Goal: Check status: Check status

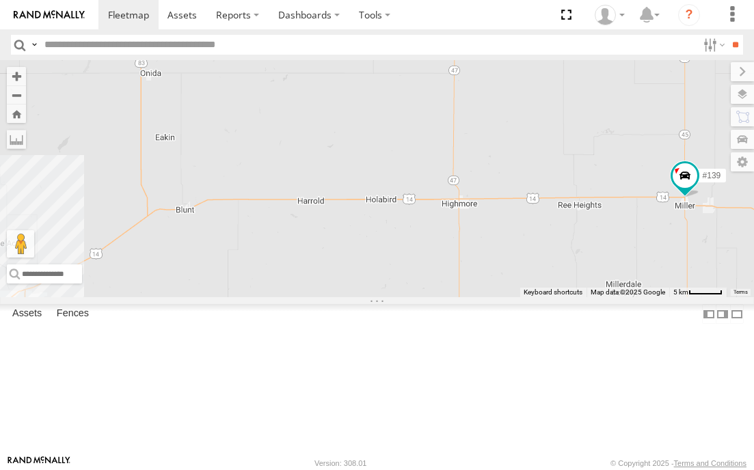
drag, startPoint x: 492, startPoint y: 334, endPoint x: 482, endPoint y: 333, distance: 10.3
click at [482, 297] on div "#139" at bounding box center [377, 178] width 754 height 237
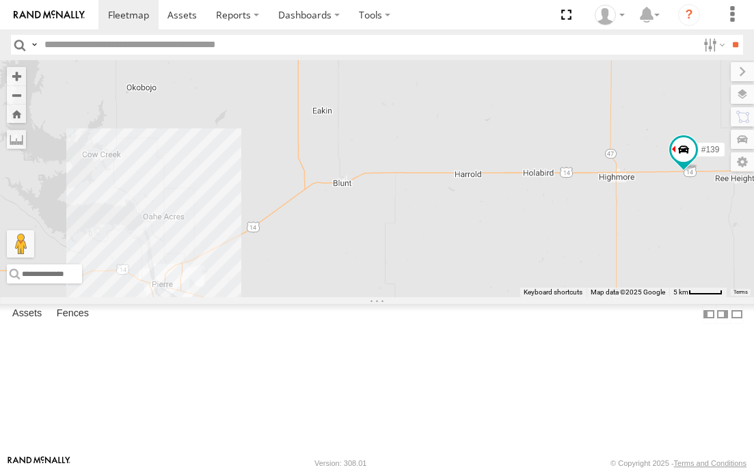
drag, startPoint x: 244, startPoint y: 196, endPoint x: 409, endPoint y: 168, distance: 167.1
click at [408, 168] on div "#139" at bounding box center [377, 178] width 754 height 237
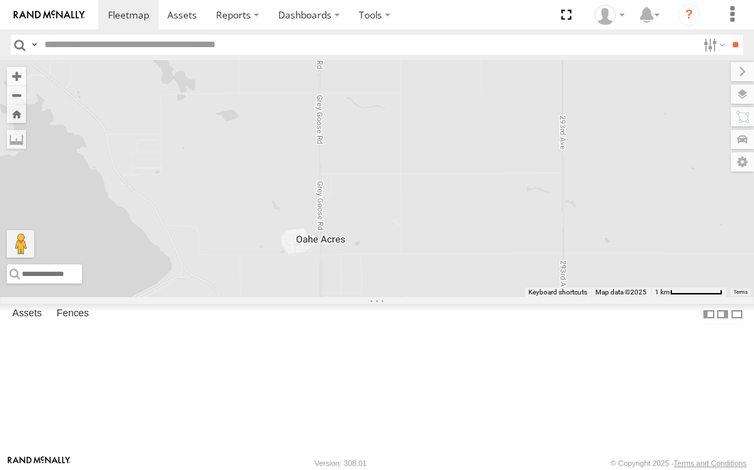
drag, startPoint x: 119, startPoint y: 284, endPoint x: 404, endPoint y: 263, distance: 285.8
click at [403, 263] on div "#139" at bounding box center [377, 178] width 754 height 237
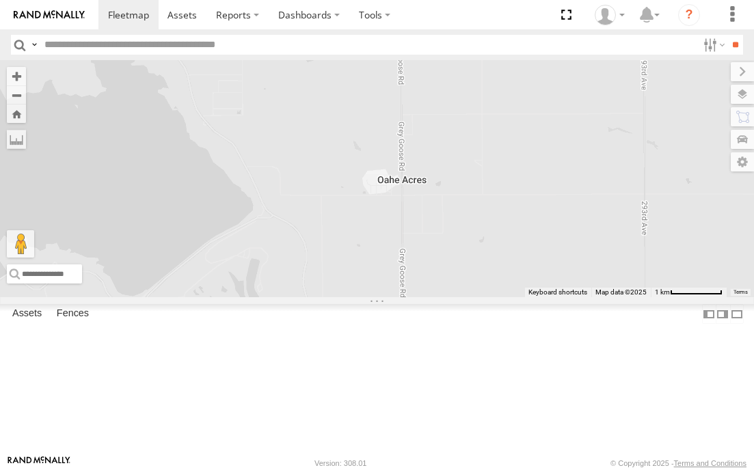
drag, startPoint x: 422, startPoint y: 336, endPoint x: 427, endPoint y: 271, distance: 65.1
click at [427, 271] on div "#139" at bounding box center [377, 178] width 754 height 237
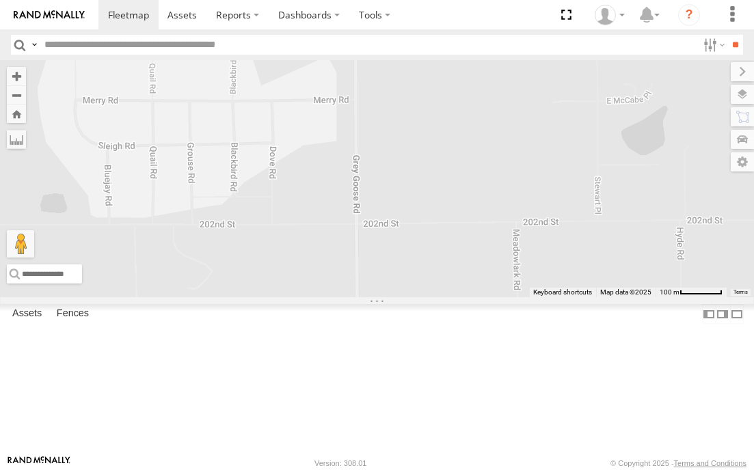
drag, startPoint x: 299, startPoint y: 191, endPoint x: 401, endPoint y: 226, distance: 107.4
click at [399, 226] on div "#139" at bounding box center [377, 178] width 754 height 237
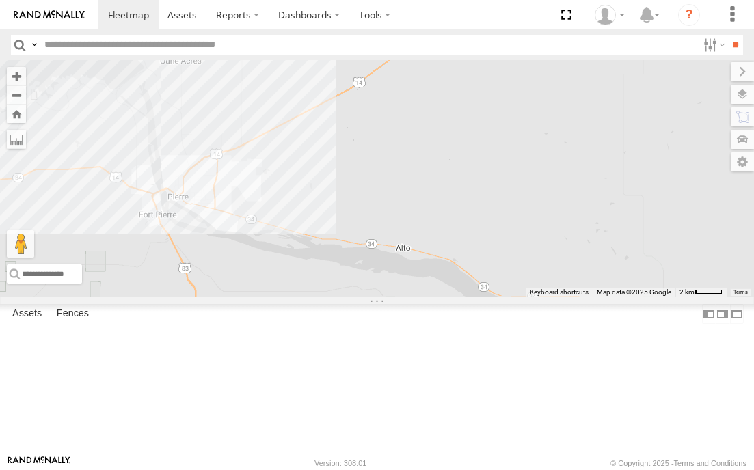
drag, startPoint x: 537, startPoint y: 157, endPoint x: 371, endPoint y: 185, distance: 168.4
click at [371, 185] on div "#139" at bounding box center [377, 178] width 754 height 237
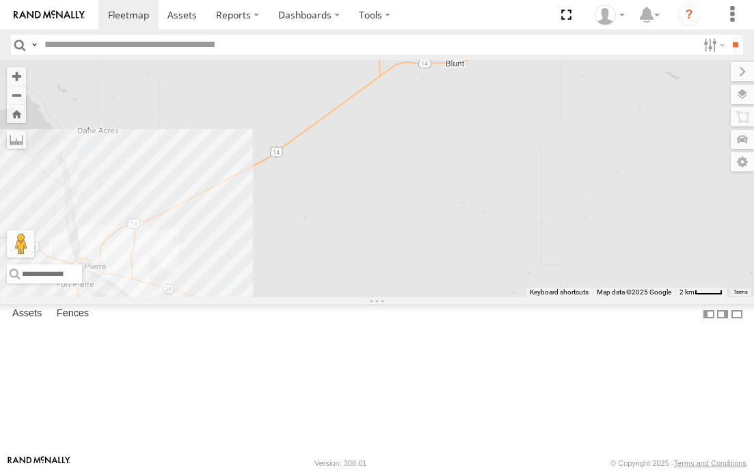
drag, startPoint x: 495, startPoint y: 115, endPoint x: 375, endPoint y: 206, distance: 150.3
click at [375, 206] on div "#139" at bounding box center [377, 178] width 754 height 237
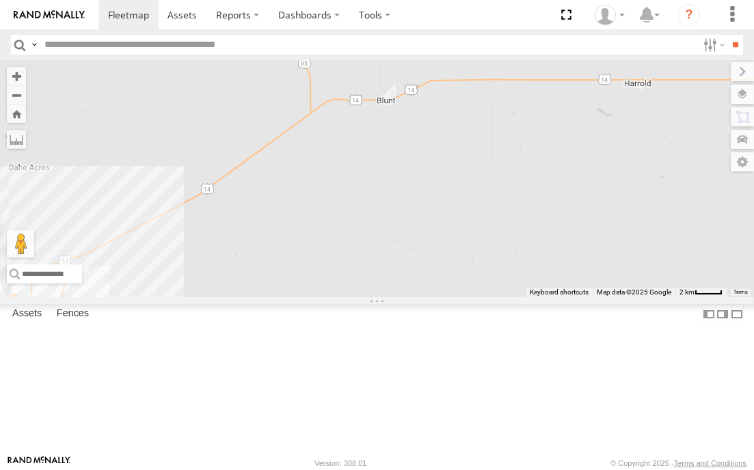
drag, startPoint x: 404, startPoint y: 177, endPoint x: 423, endPoint y: 175, distance: 19.3
click at [423, 175] on div "#139" at bounding box center [377, 178] width 754 height 237
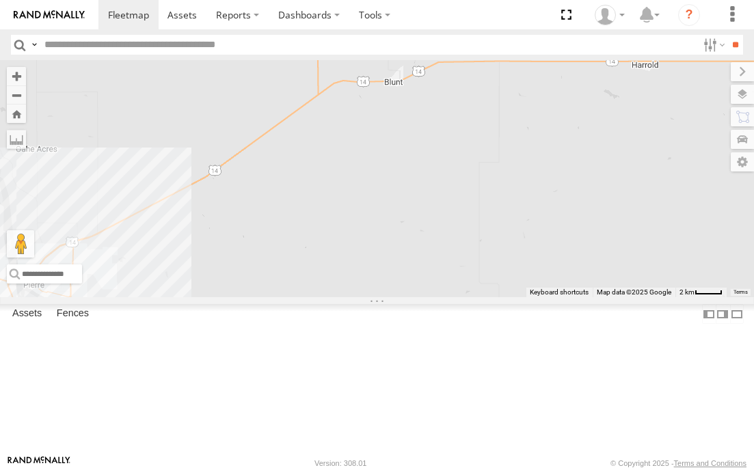
drag, startPoint x: 315, startPoint y: 180, endPoint x: 327, endPoint y: 162, distance: 22.2
click at [327, 162] on div "#139" at bounding box center [377, 178] width 754 height 237
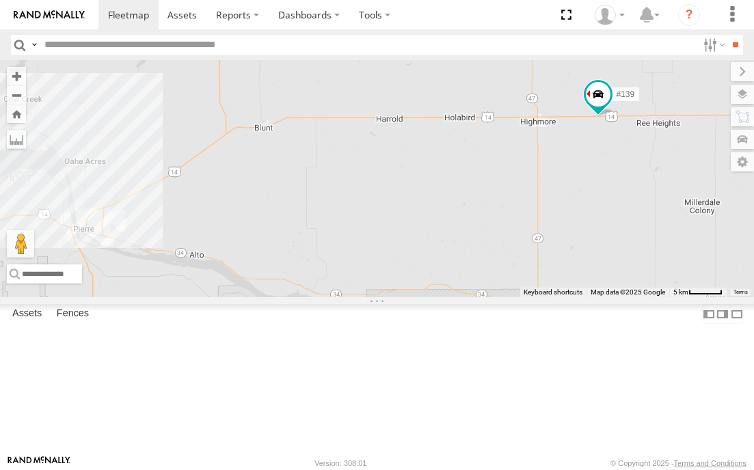
drag, startPoint x: 434, startPoint y: 132, endPoint x: 299, endPoint y: 187, distance: 146.0
click at [299, 187] on div "#139" at bounding box center [377, 178] width 754 height 237
